Goal: Find specific page/section: Find specific page/section

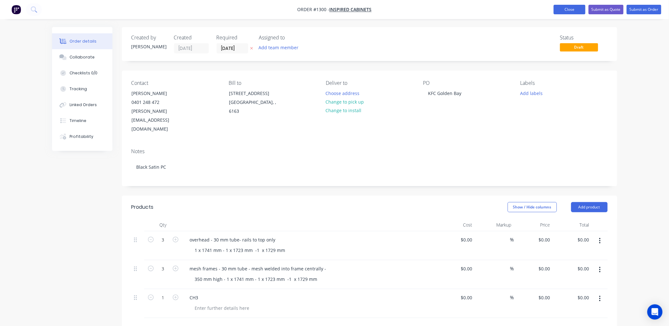
click at [561, 10] on button "Close" at bounding box center [570, 10] width 32 height 10
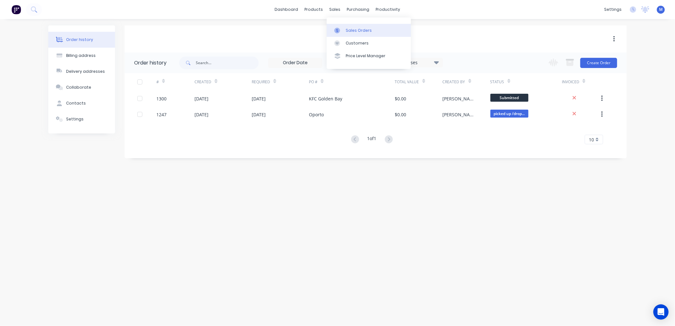
click at [348, 30] on div "Sales Orders" at bounding box center [359, 31] width 26 height 6
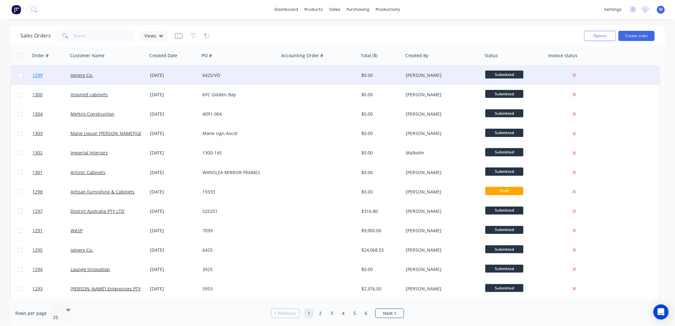
click at [34, 76] on span "1299" at bounding box center [37, 75] width 10 height 6
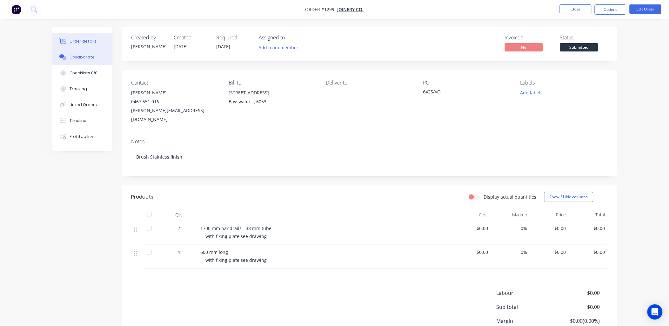
click at [75, 58] on div "Collaborate" at bounding box center [82, 57] width 25 height 6
